Goal: Information Seeking & Learning: Learn about a topic

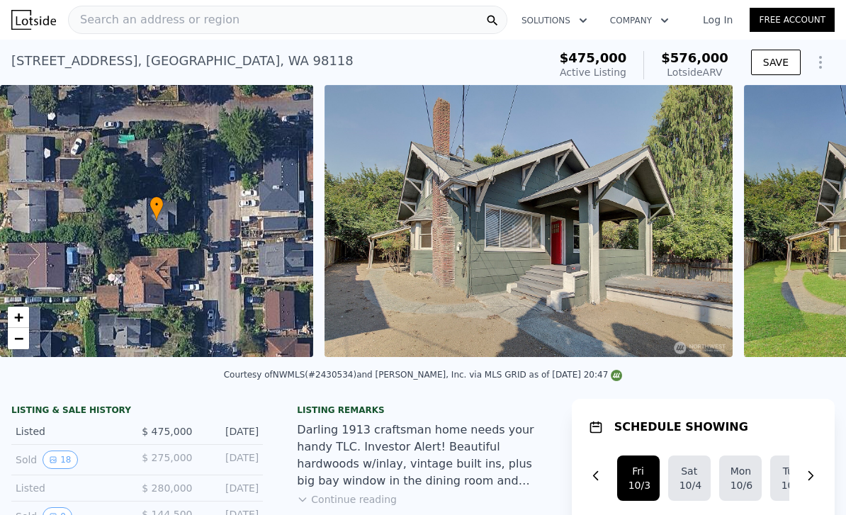
click at [320, 27] on div "Search an address or region" at bounding box center [287, 20] width 439 height 28
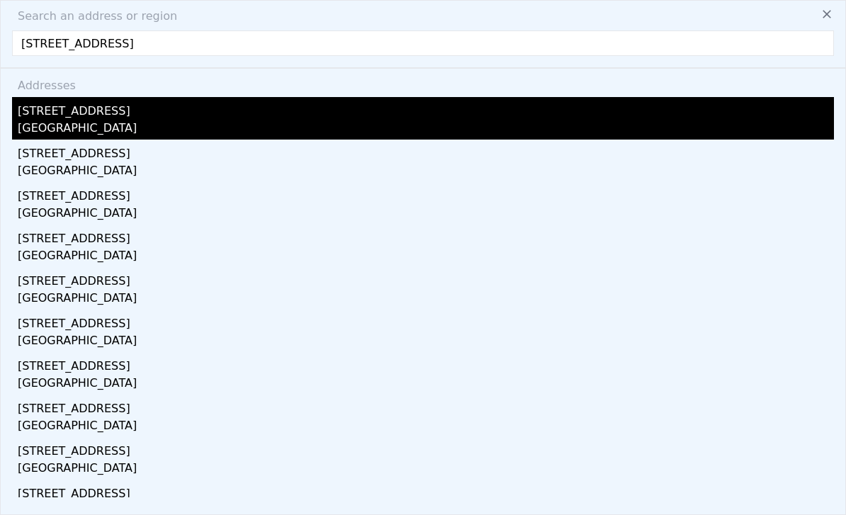
type input "[STREET_ADDRESS]"
click at [106, 118] on div "[STREET_ADDRESS]" at bounding box center [426, 108] width 816 height 23
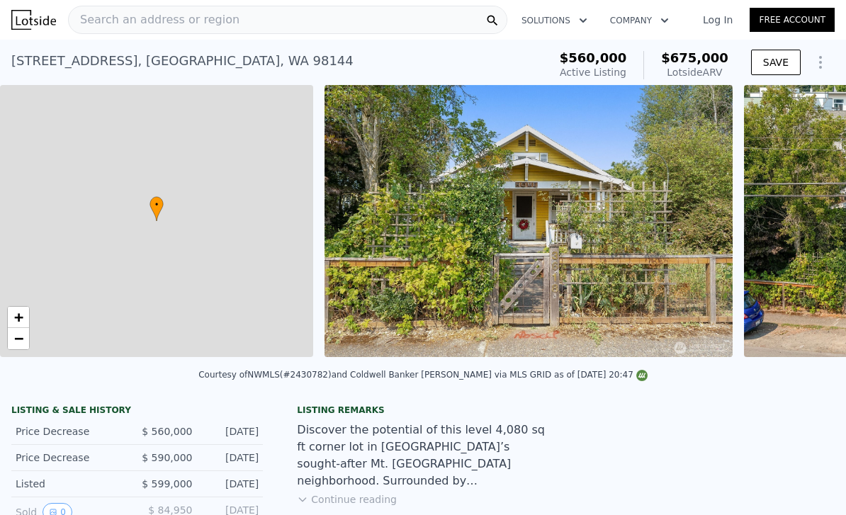
type input "1"
type input "3"
type input "1.5"
type input "610"
type input "1010"
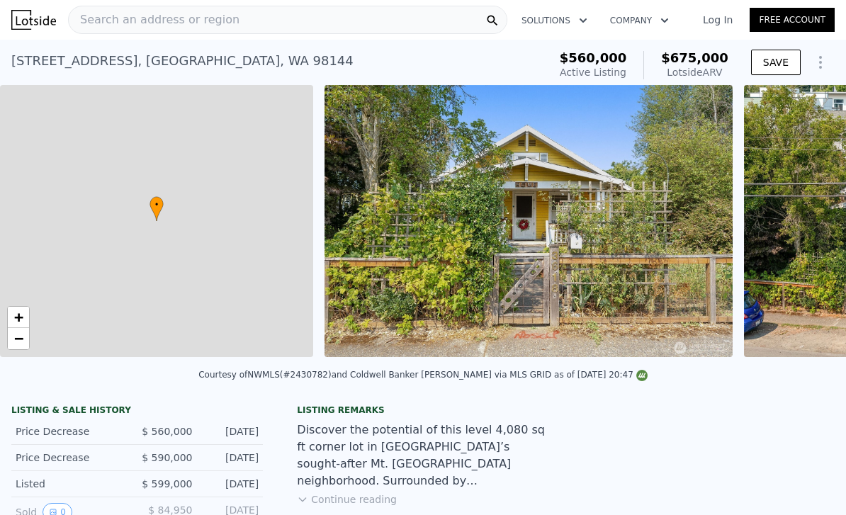
type input "3000"
type input "5400"
type input "$ 675,000"
type input "$ 24,876"
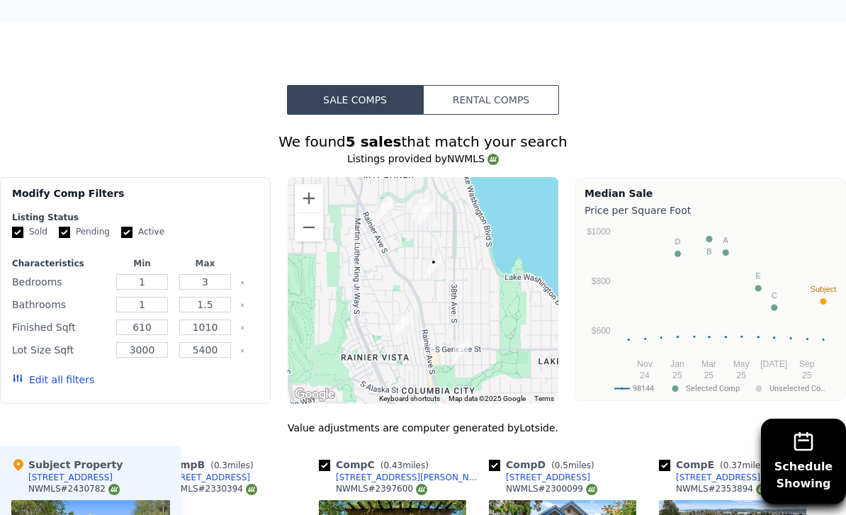
scroll to position [1093, 0]
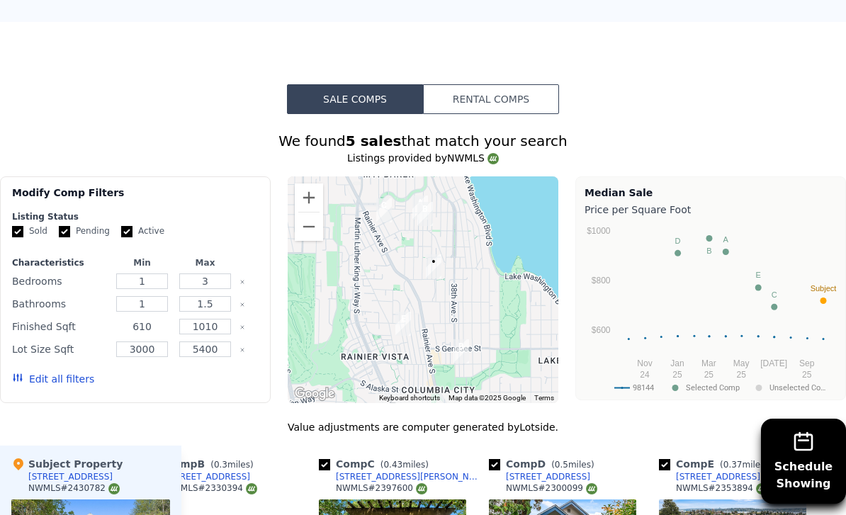
click at [154, 327] on input "610" at bounding box center [142, 327] width 52 height 16
type input "6"
type input "1400"
click at [231, 326] on div "1010" at bounding box center [204, 327] width 57 height 20
click at [226, 325] on input "1010" at bounding box center [205, 327] width 52 height 16
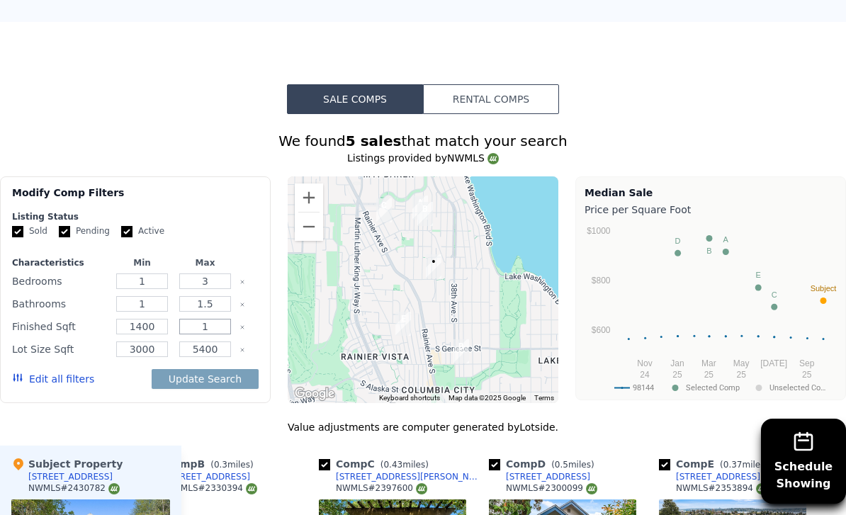
type input "10"
type input "1700"
click at [285, 412] on div "We found 5 sales that match your search Listings provided by NWMLS Filters Map …" at bounding box center [423, 518] width 846 height 775
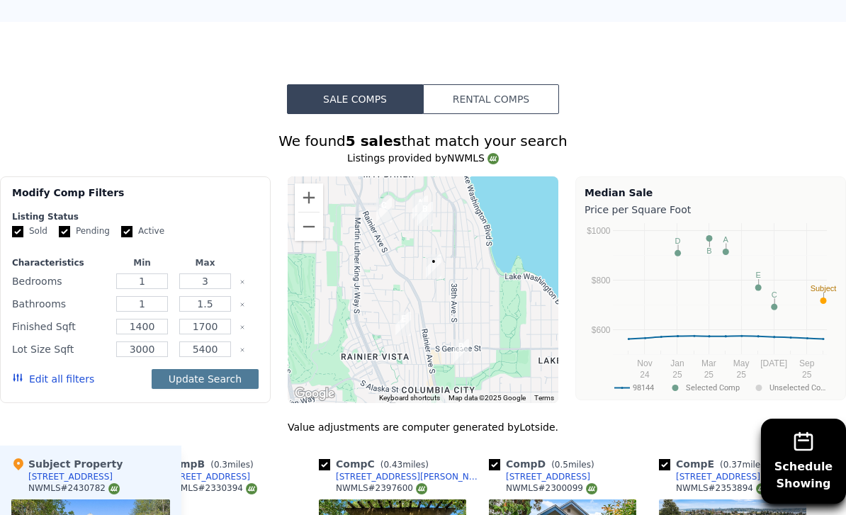
click at [235, 383] on button "Update Search" at bounding box center [205, 379] width 107 height 20
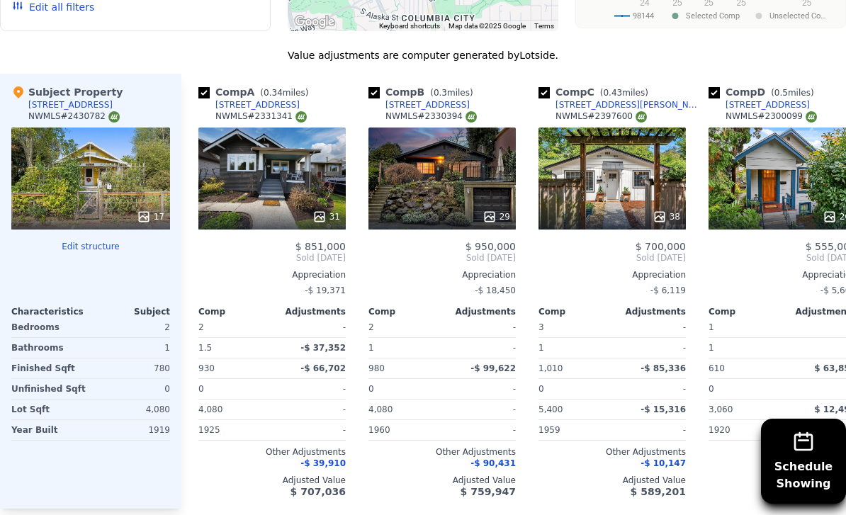
scroll to position [1491, 0]
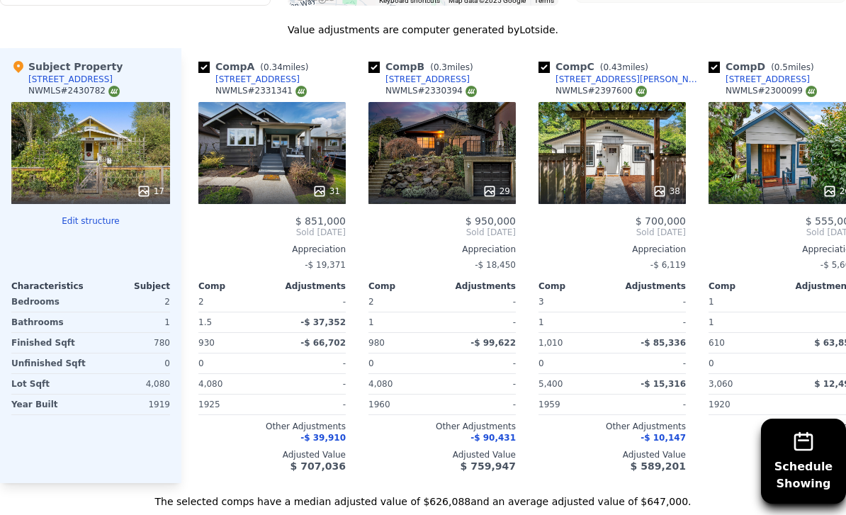
click at [97, 220] on button "Edit structure" at bounding box center [90, 220] width 159 height 11
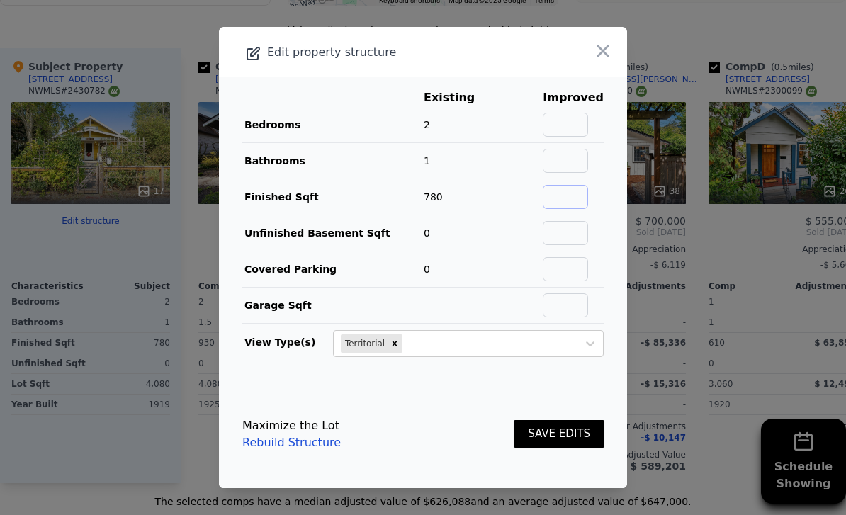
click at [566, 209] on input "text" at bounding box center [565, 197] width 45 height 24
type input "1560"
click at [556, 448] on button "SAVE EDITS" at bounding box center [559, 434] width 91 height 28
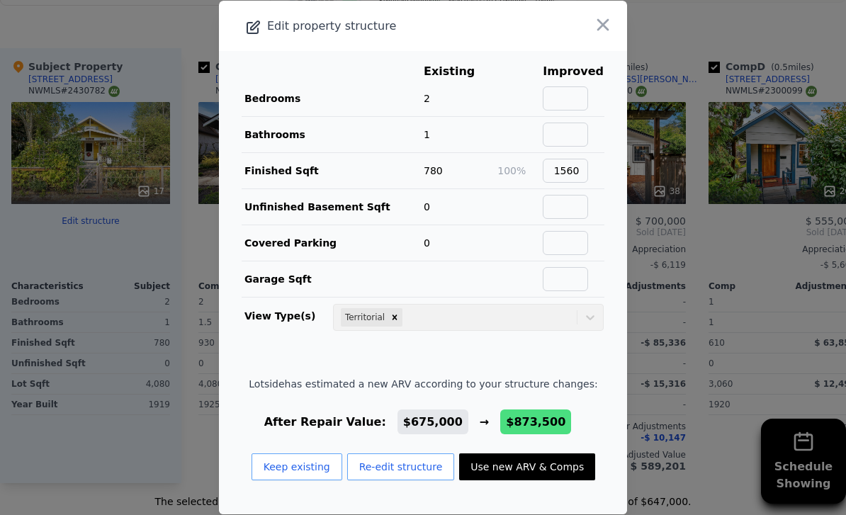
click at [499, 480] on button "Use new ARV & Comps" at bounding box center [527, 466] width 136 height 27
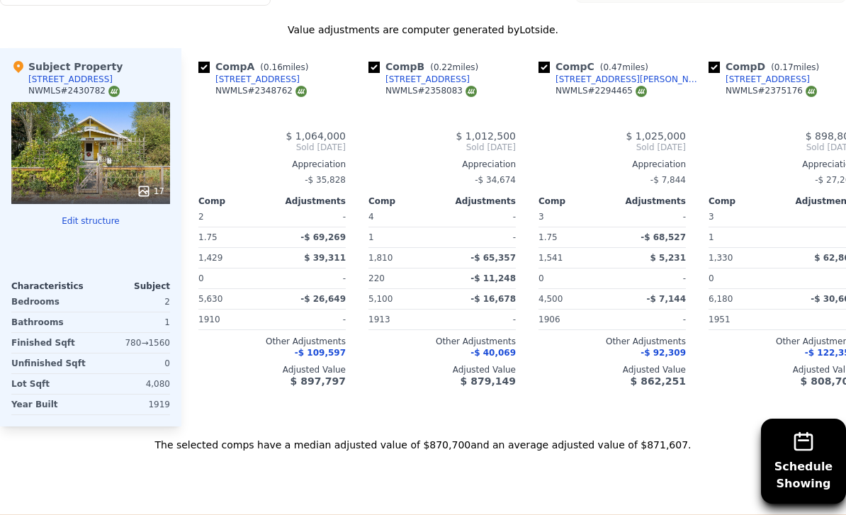
type input "$ 873,500"
type input "2"
type input "4"
type input "2"
type input "1170"
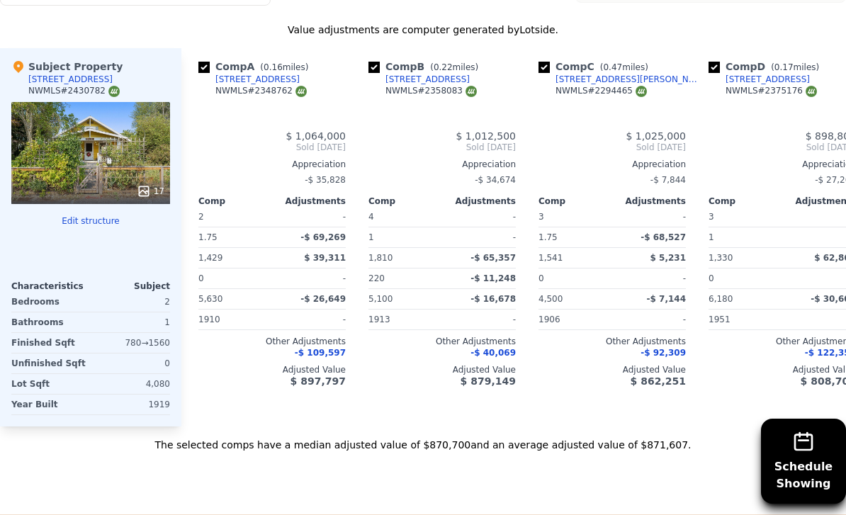
type input "1840"
type input "3296"
type input "6721"
type input "$ 208,859"
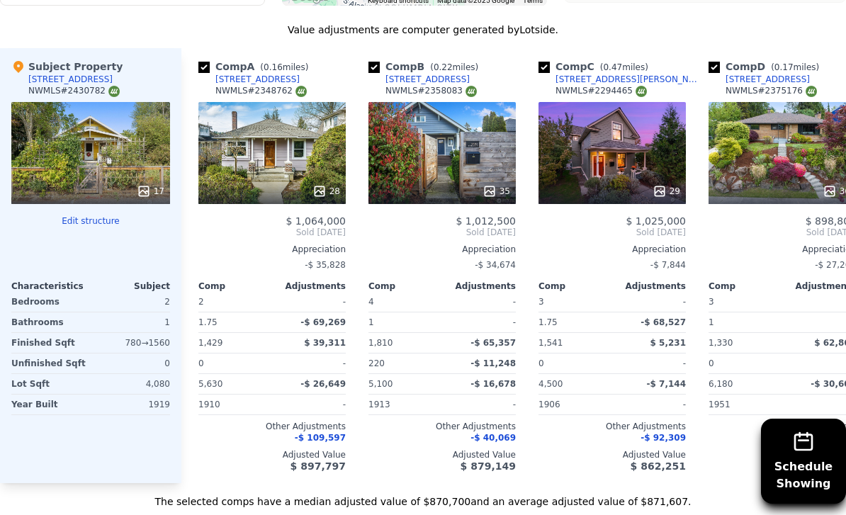
click at [210, 509] on div "The selected comps have a median adjusted value of $870,700 and an average adju…" at bounding box center [423, 496] width 846 height 26
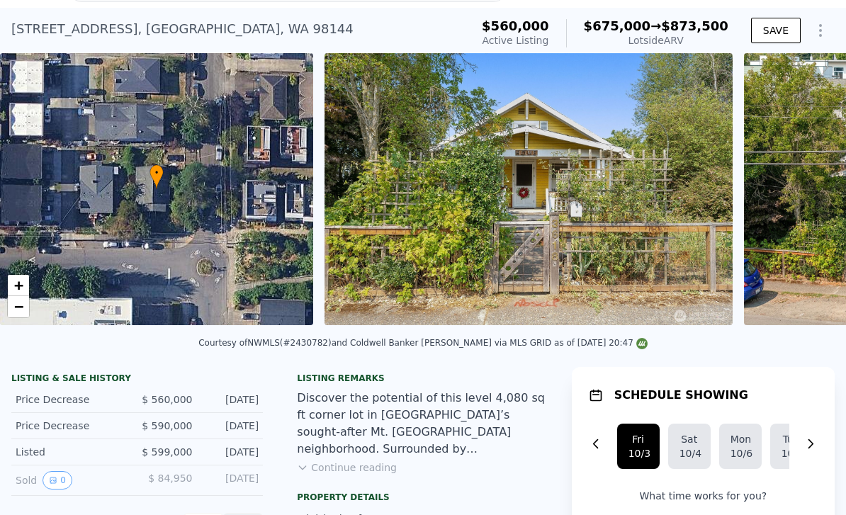
scroll to position [30, 0]
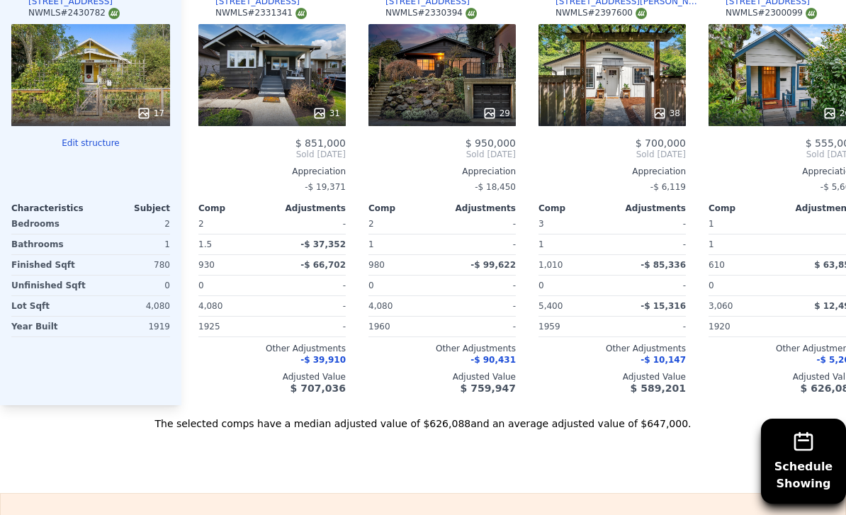
scroll to position [1508, 0]
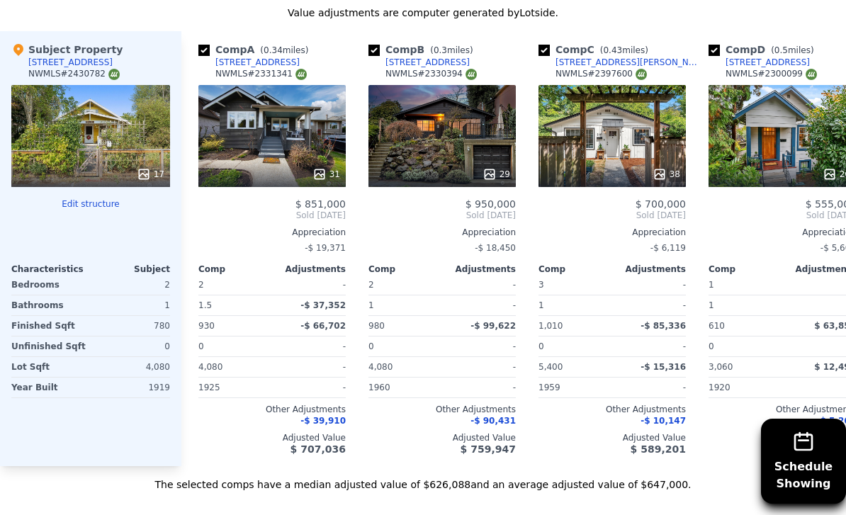
click at [90, 204] on button "Edit structure" at bounding box center [90, 203] width 159 height 11
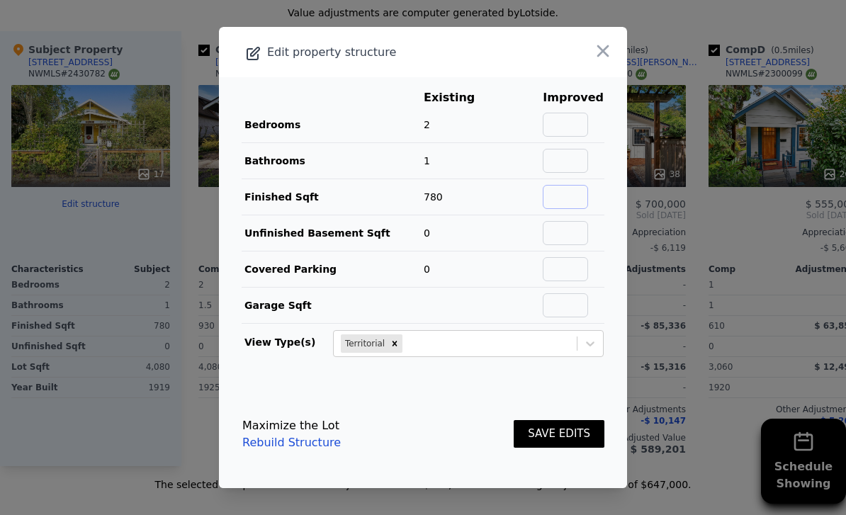
click at [567, 209] on input "text" at bounding box center [565, 197] width 45 height 24
type input "1560"
click at [547, 448] on button "SAVE EDITS" at bounding box center [559, 434] width 91 height 28
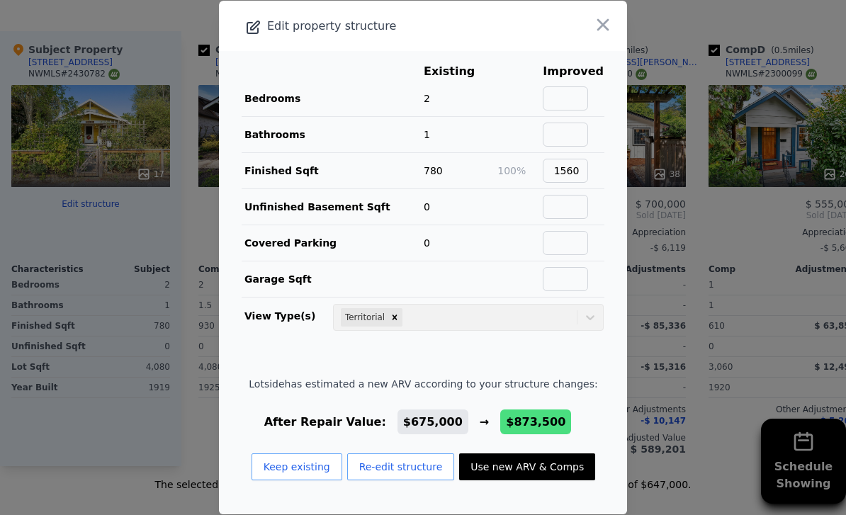
click at [548, 480] on button "Use new ARV & Comps" at bounding box center [527, 466] width 136 height 27
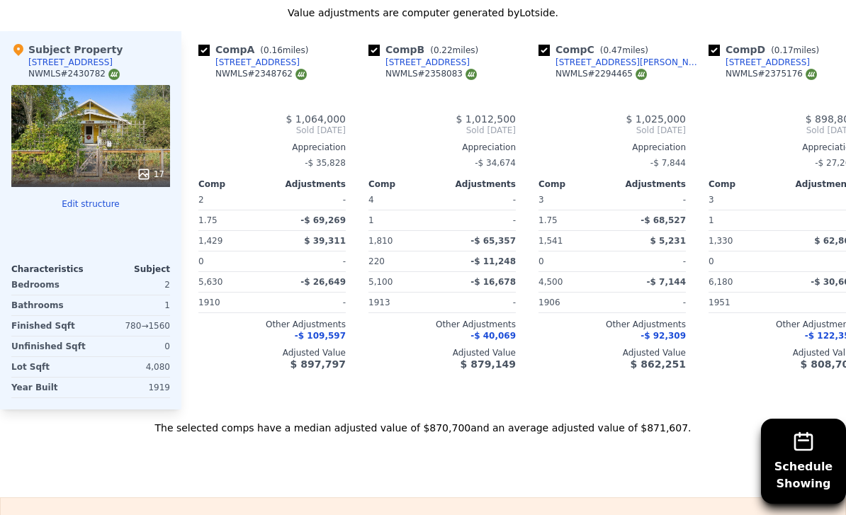
type input "$ 873,500"
type input "2"
type input "4"
type input "2"
type input "1170"
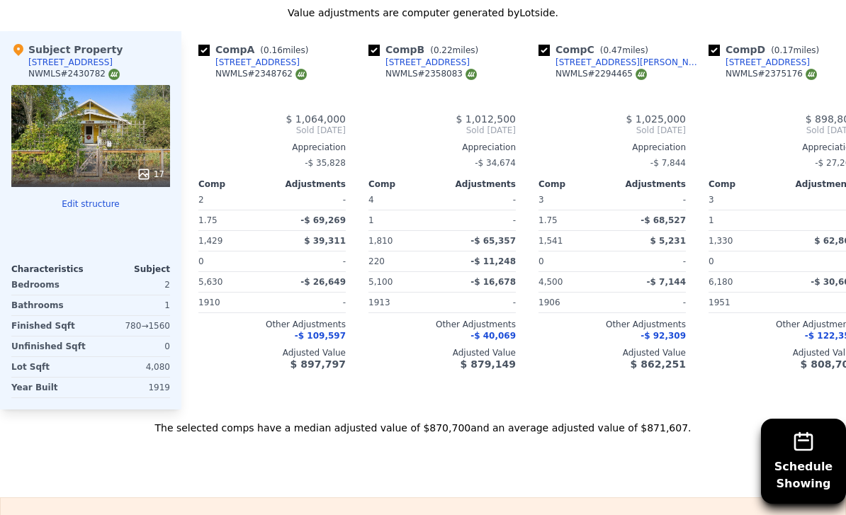
type input "1840"
type input "3296"
type input "6721"
type input "$ 208,859"
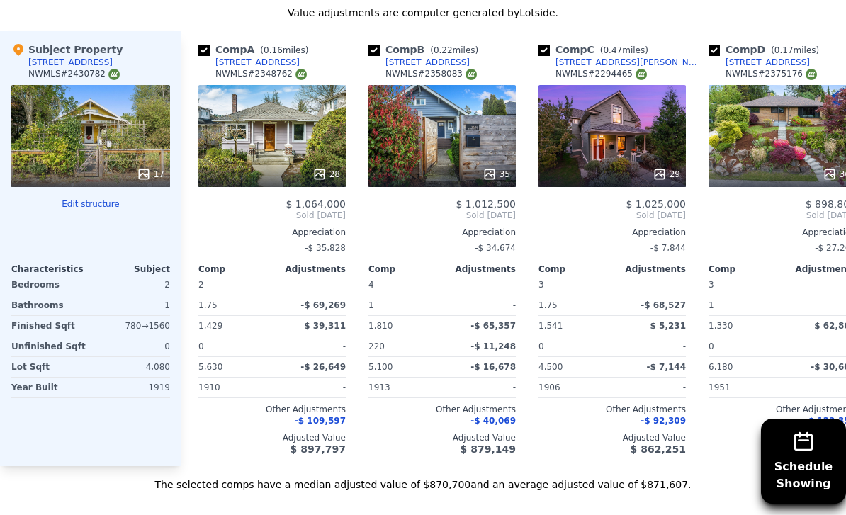
click at [84, 158] on div "17" at bounding box center [90, 136] width 159 height 102
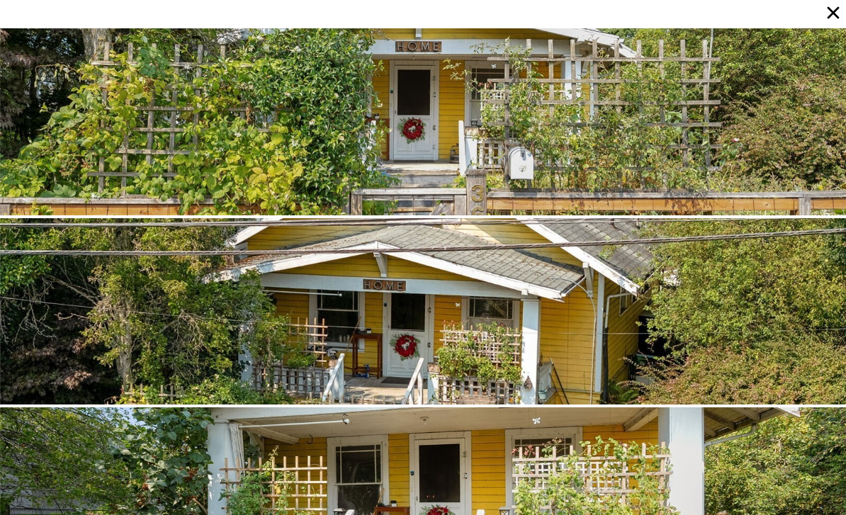
scroll to position [0, 0]
click at [835, 13] on icon at bounding box center [833, 13] width 20 height 20
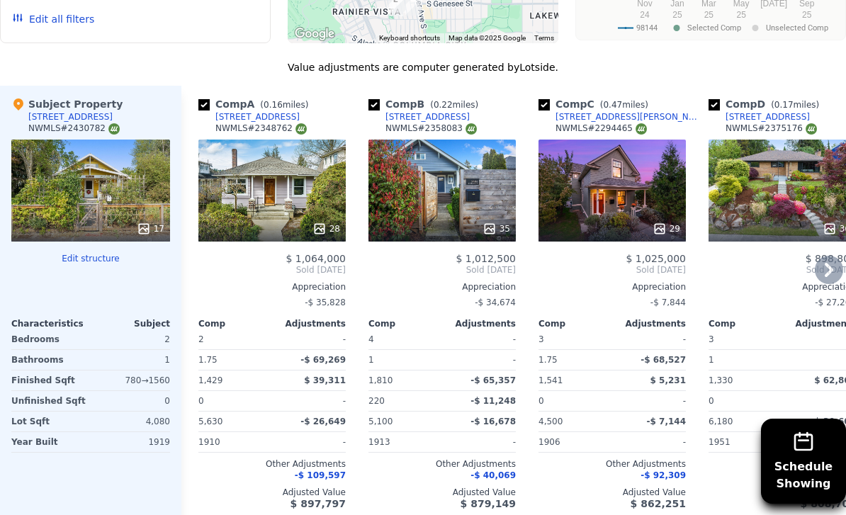
click at [264, 192] on div "28" at bounding box center [271, 191] width 147 height 102
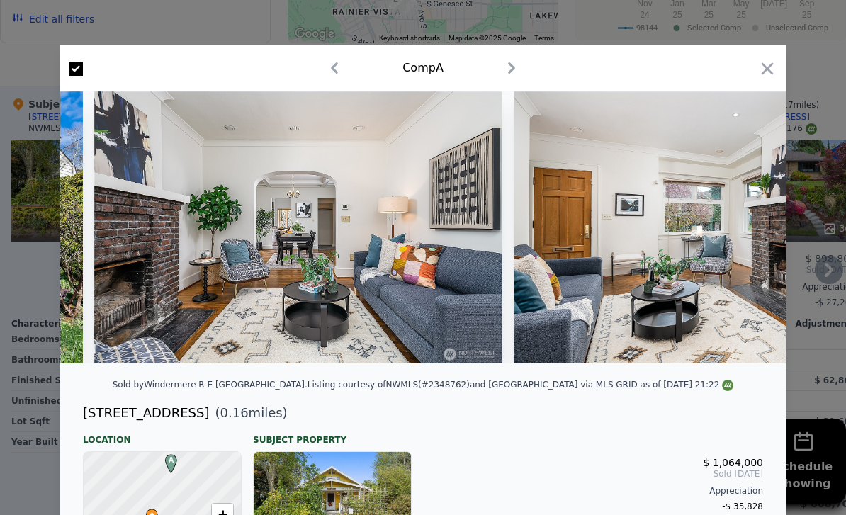
scroll to position [0, 5825]
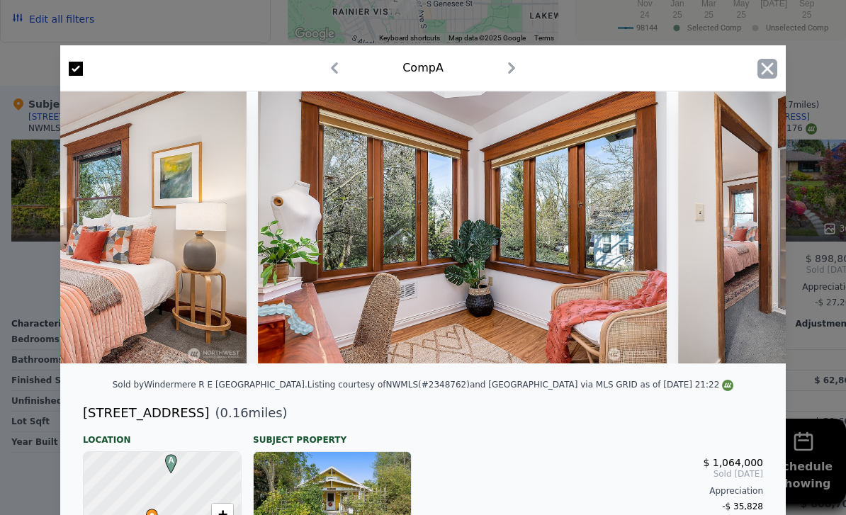
click at [763, 78] on icon "button" at bounding box center [767, 69] width 20 height 20
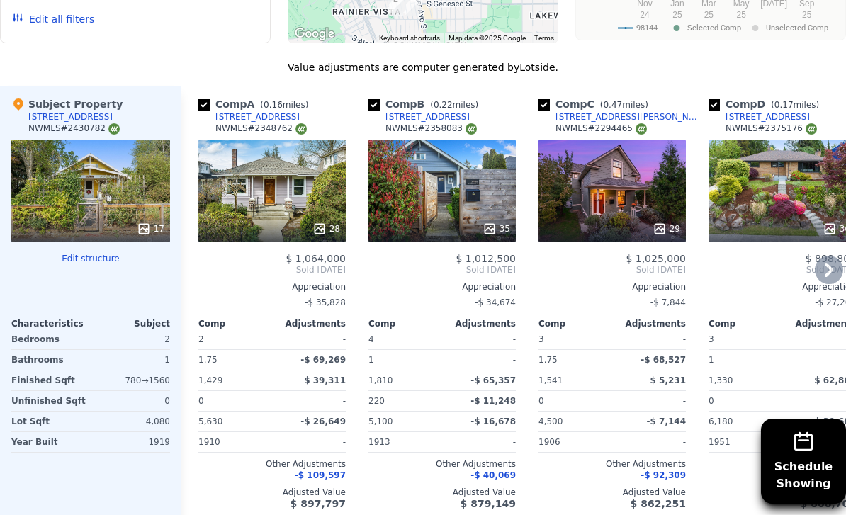
click at [462, 209] on div "35" at bounding box center [441, 191] width 147 height 102
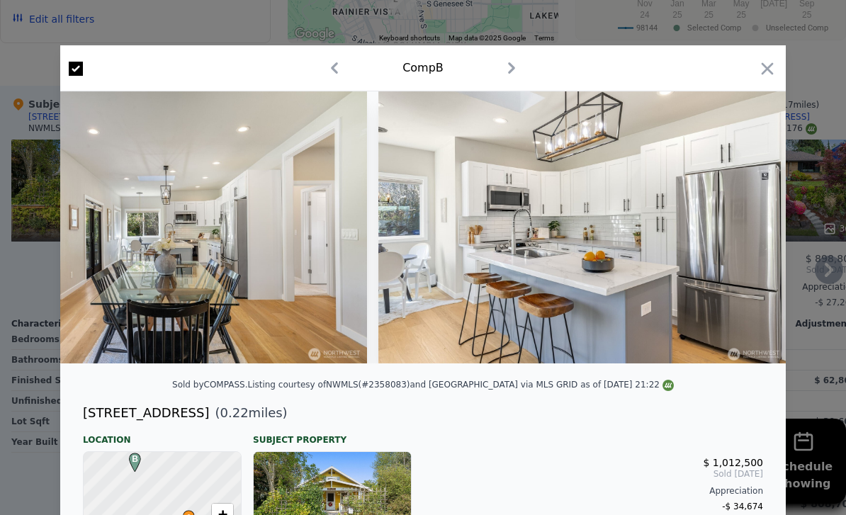
scroll to position [0, 3044]
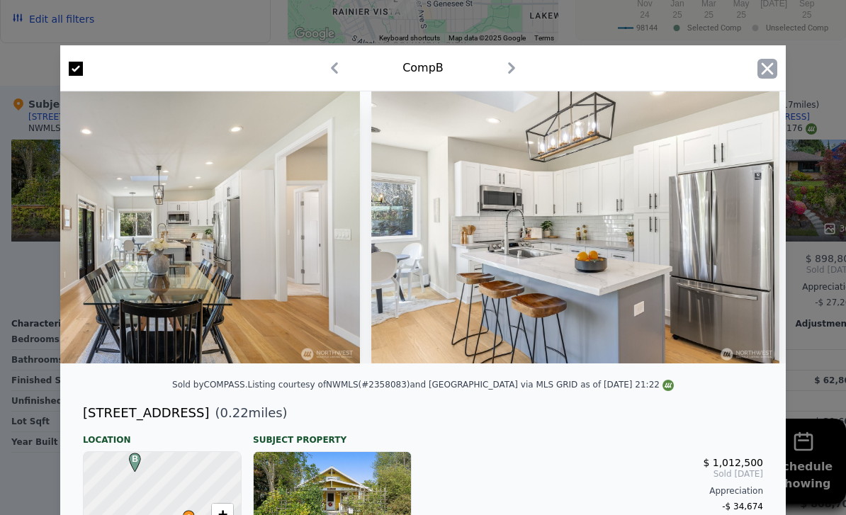
click at [774, 77] on icon "button" at bounding box center [767, 69] width 20 height 20
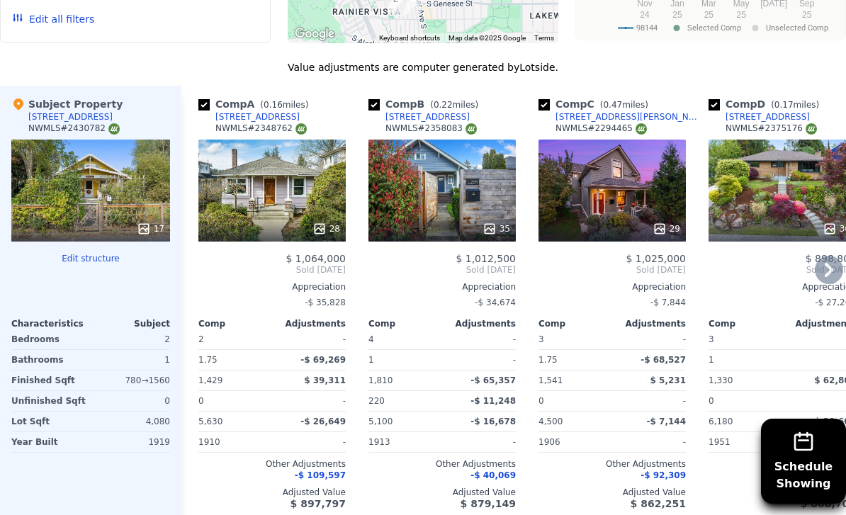
click at [618, 210] on div "29" at bounding box center [612, 191] width 147 height 102
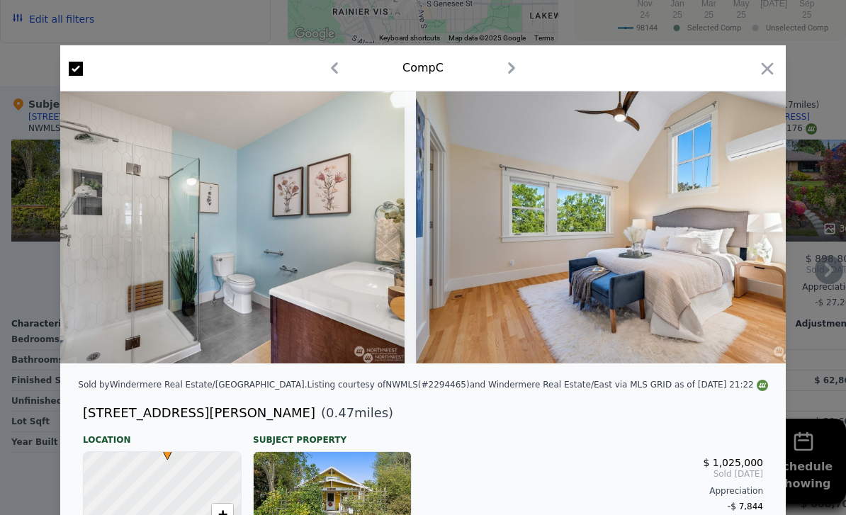
scroll to position [0, 5108]
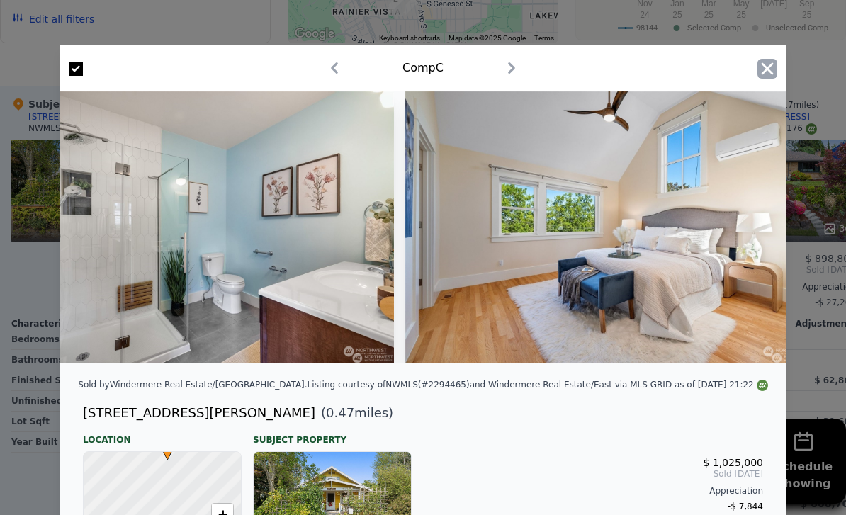
click at [769, 77] on icon "button" at bounding box center [767, 69] width 20 height 20
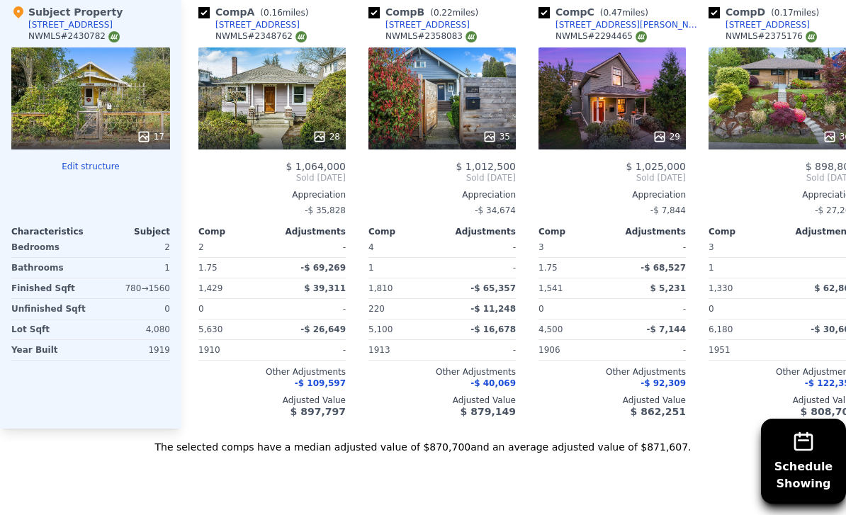
scroll to position [1546, 0]
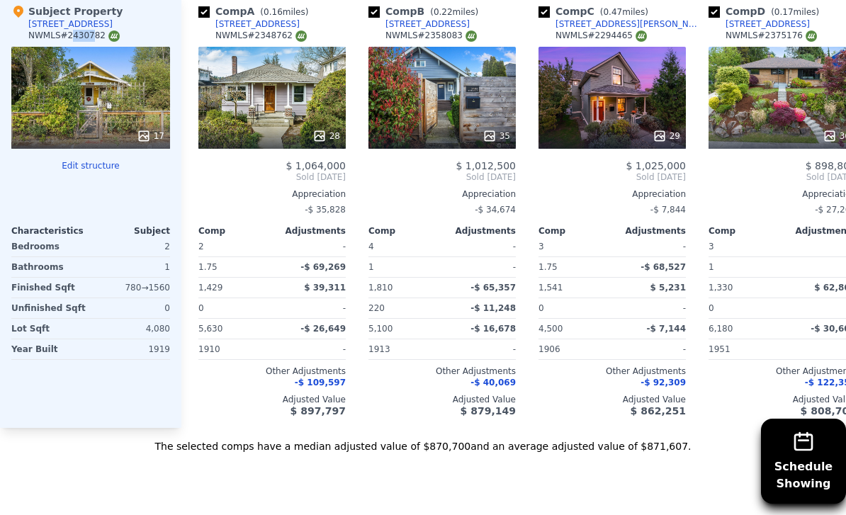
drag, startPoint x: 71, startPoint y: 60, endPoint x: 94, endPoint y: 60, distance: 22.7
click at [94, 42] on div "NWMLS # 2430782" at bounding box center [73, 36] width 91 height 12
drag, startPoint x: 68, startPoint y: 59, endPoint x: 101, endPoint y: 61, distance: 33.4
click at [101, 42] on div "NWMLS # 2430782" at bounding box center [73, 36] width 91 height 12
copy div "2430782"
